Goal: Transaction & Acquisition: Subscribe to service/newsletter

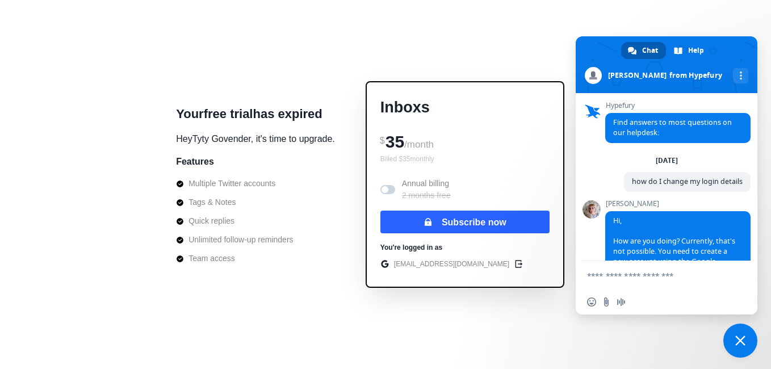
scroll to position [795, 0]
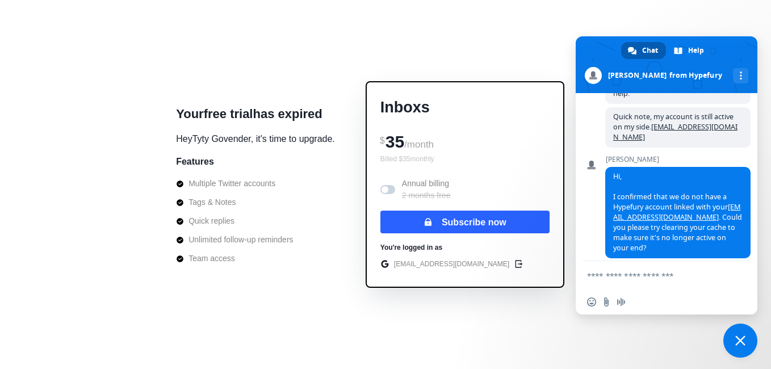
scroll to position [795, 0]
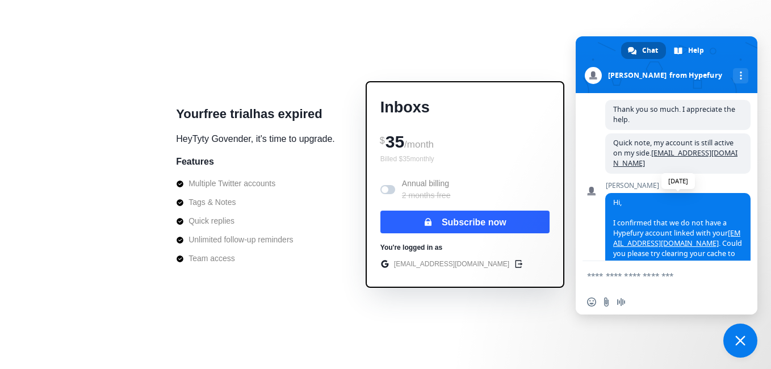
scroll to position [806, 0]
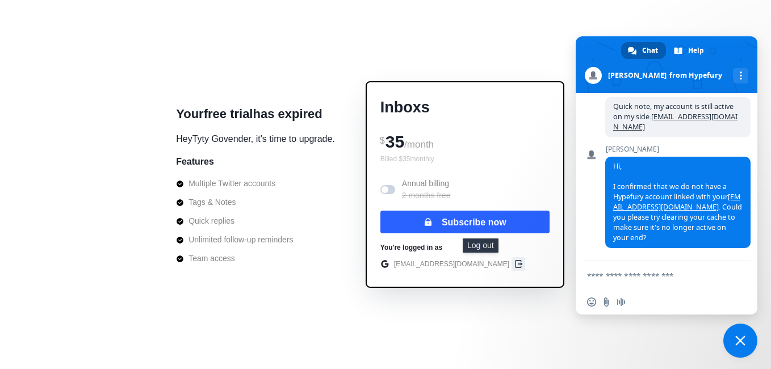
click at [514, 262] on icon "edit" at bounding box center [518, 264] width 9 height 9
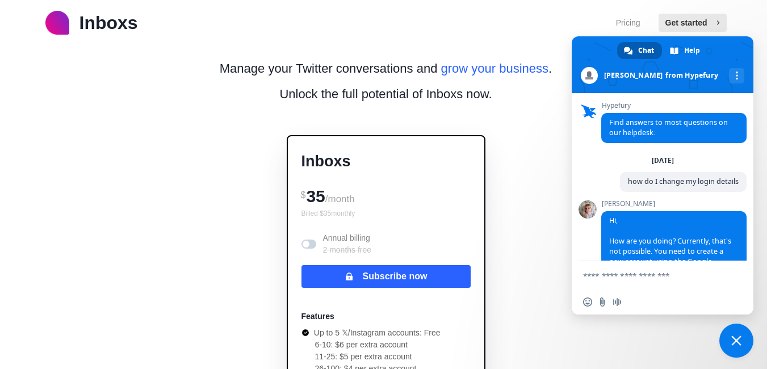
scroll to position [806, 0]
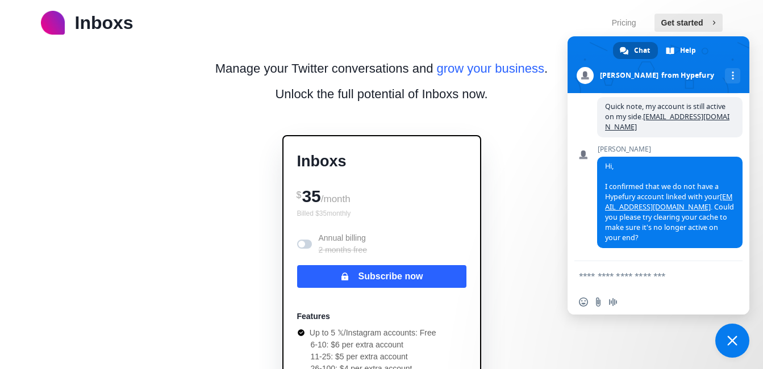
click at [689, 23] on button "Get started" at bounding box center [688, 23] width 68 height 18
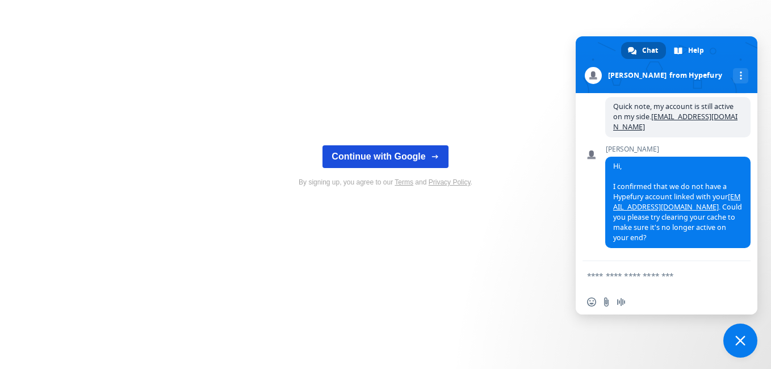
click at [421, 154] on button "Continue with Google" at bounding box center [386, 156] width 126 height 23
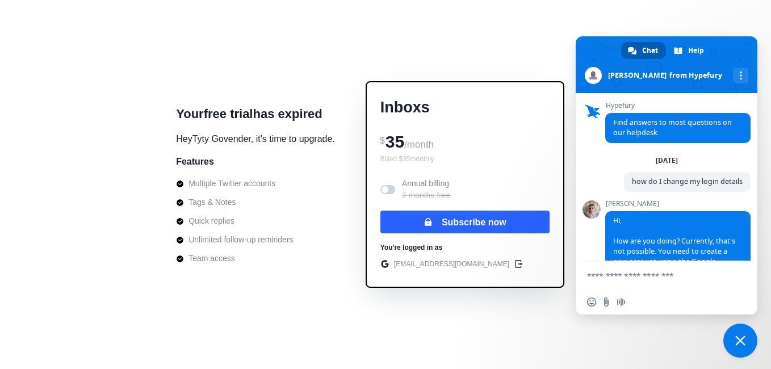
scroll to position [806, 0]
